Goal: Transaction & Acquisition: Purchase product/service

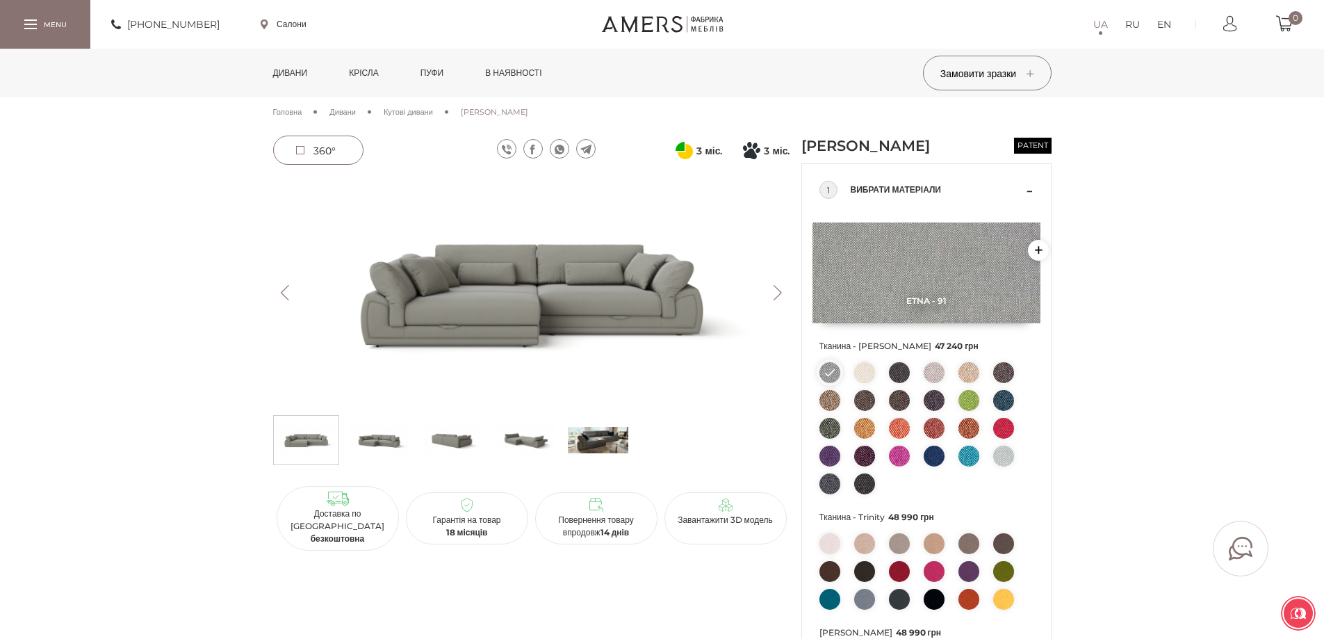
click at [295, 72] on link "Дивани" at bounding box center [291, 73] width 56 height 49
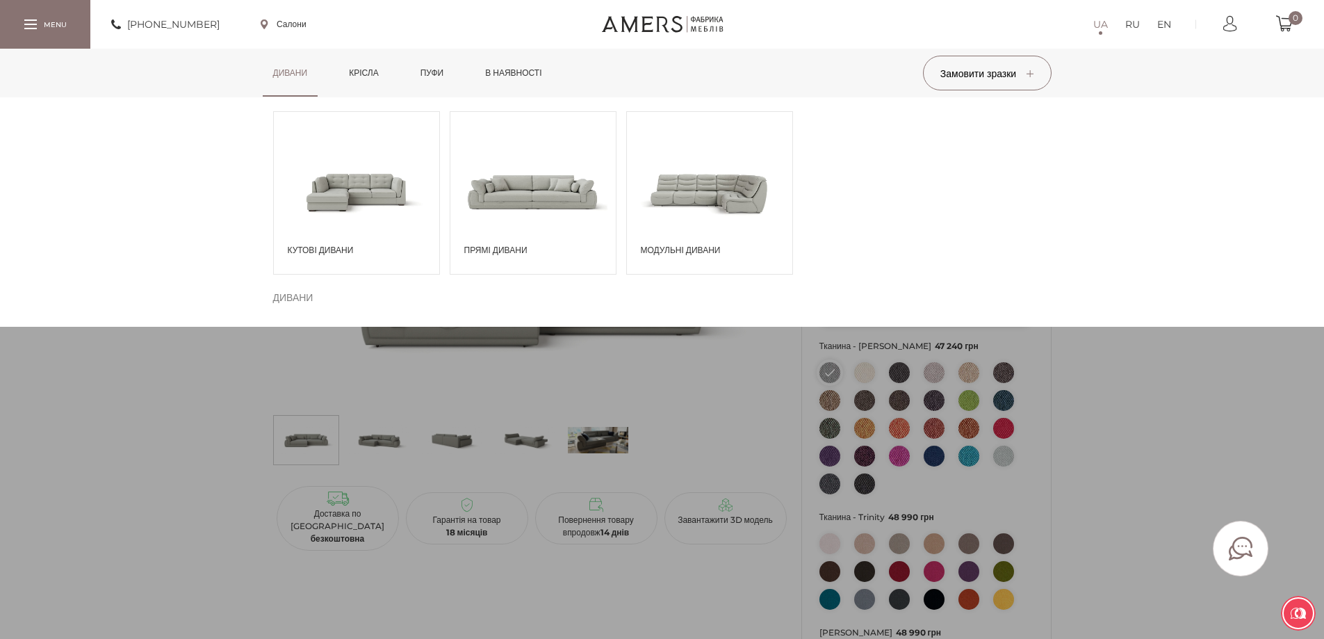
click at [379, 240] on div "Кутові дивани" at bounding box center [356, 192] width 167 height 163
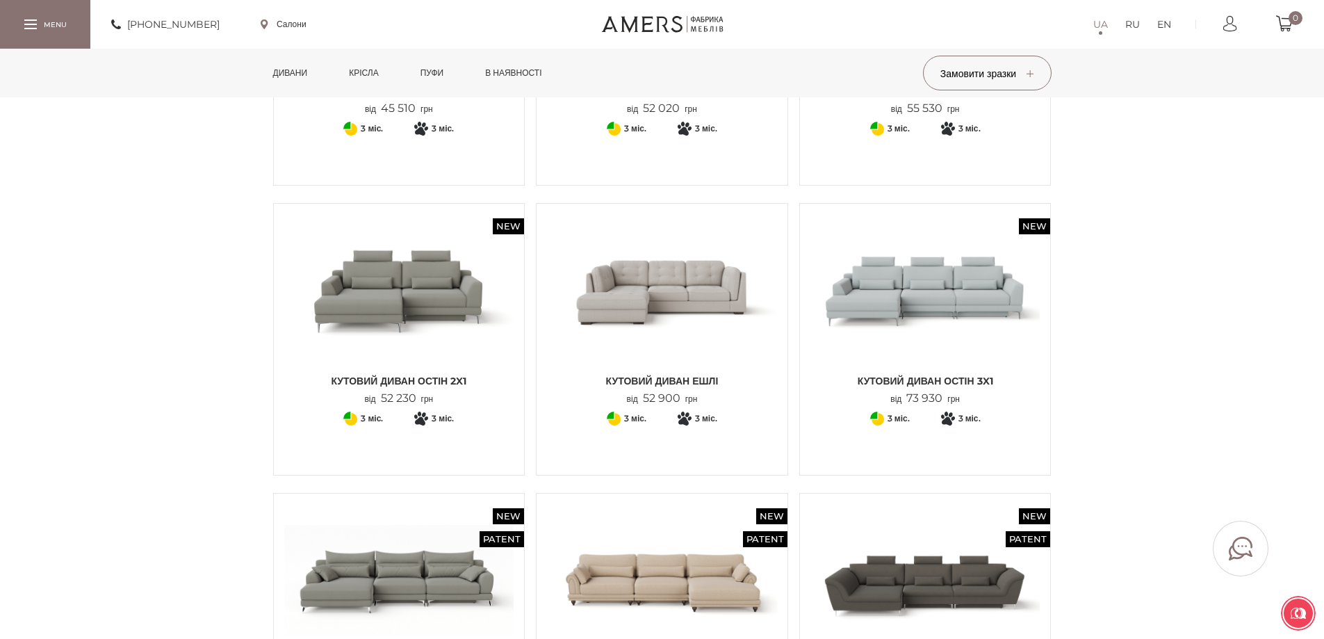
scroll to position [903, 0]
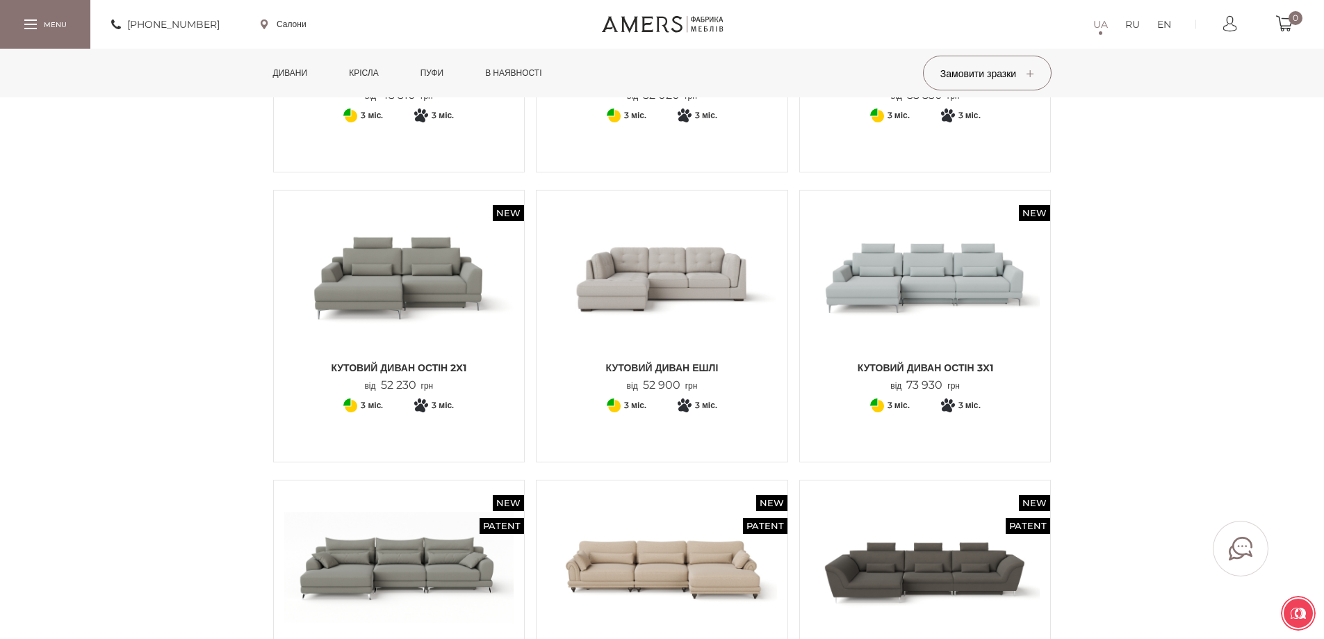
click at [399, 282] on img at bounding box center [399, 277] width 230 height 153
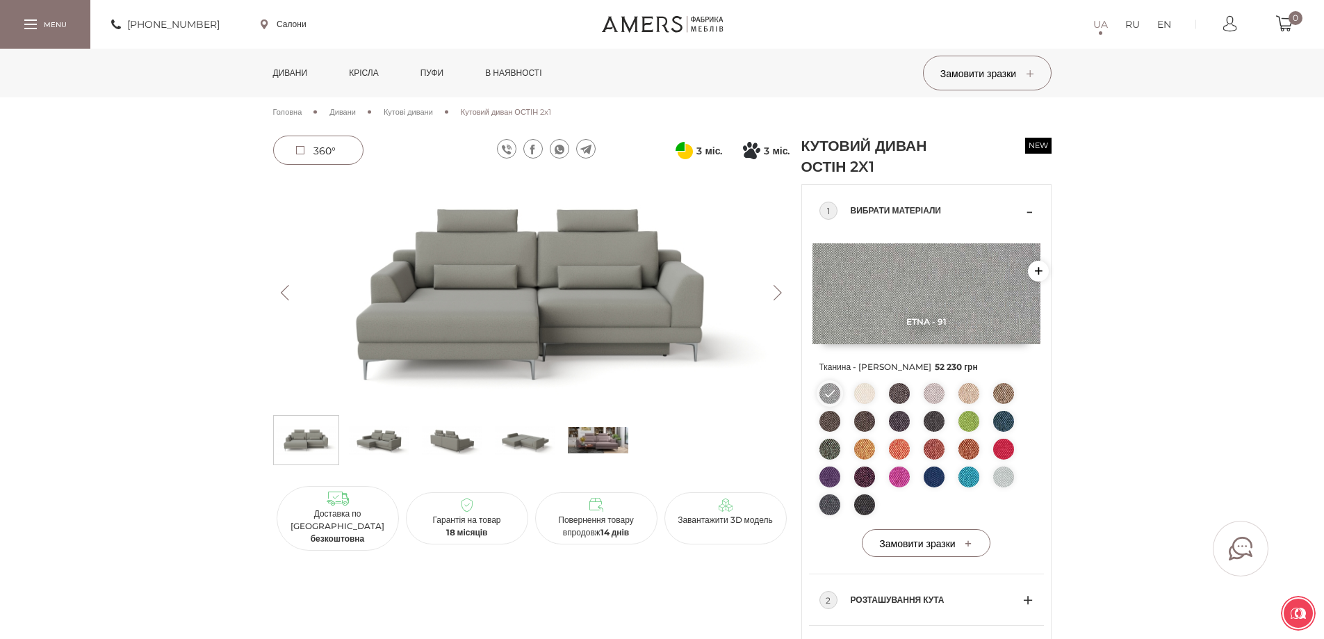
click at [535, 443] on img at bounding box center [525, 440] width 60 height 42
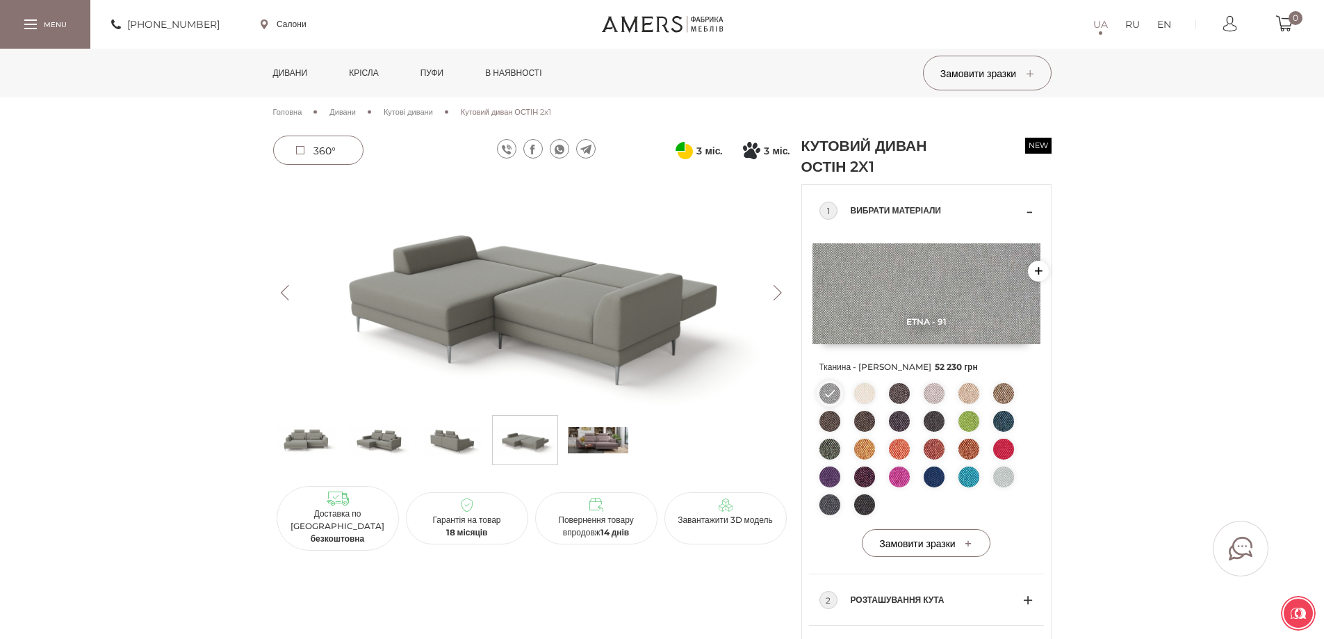
click at [584, 297] on img at bounding box center [531, 292] width 517 height 231
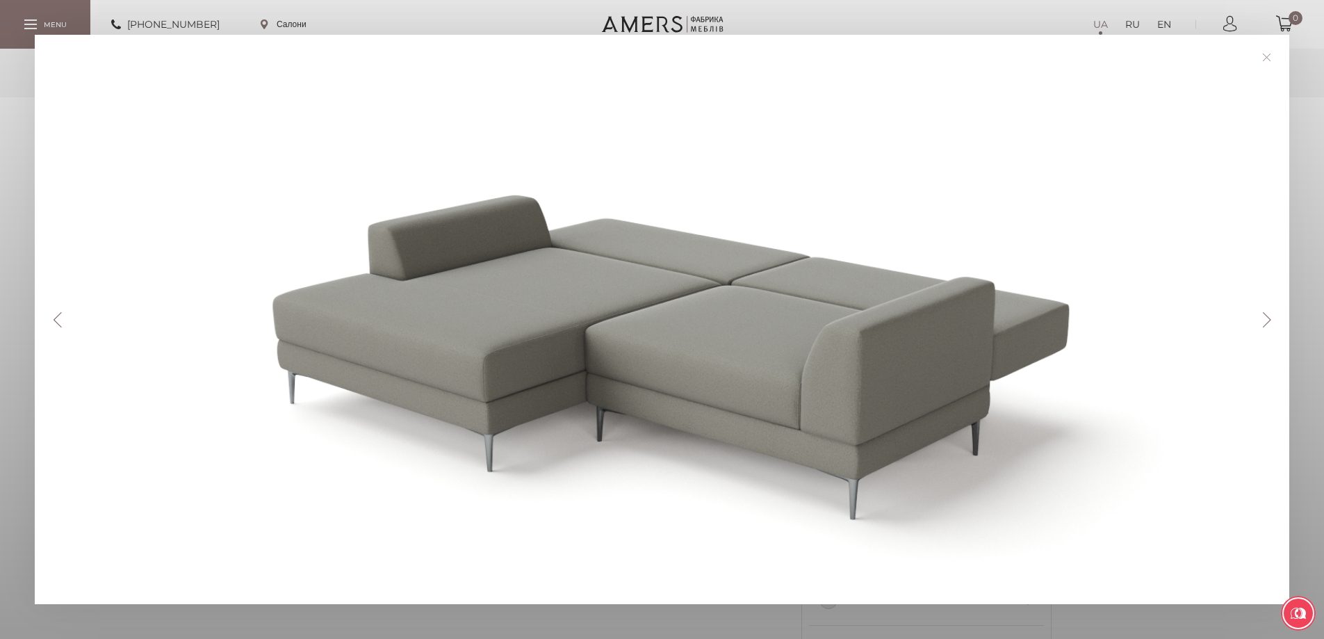
click at [1268, 60] on link at bounding box center [1266, 58] width 22 height 22
